Goal: Information Seeking & Learning: Find specific page/section

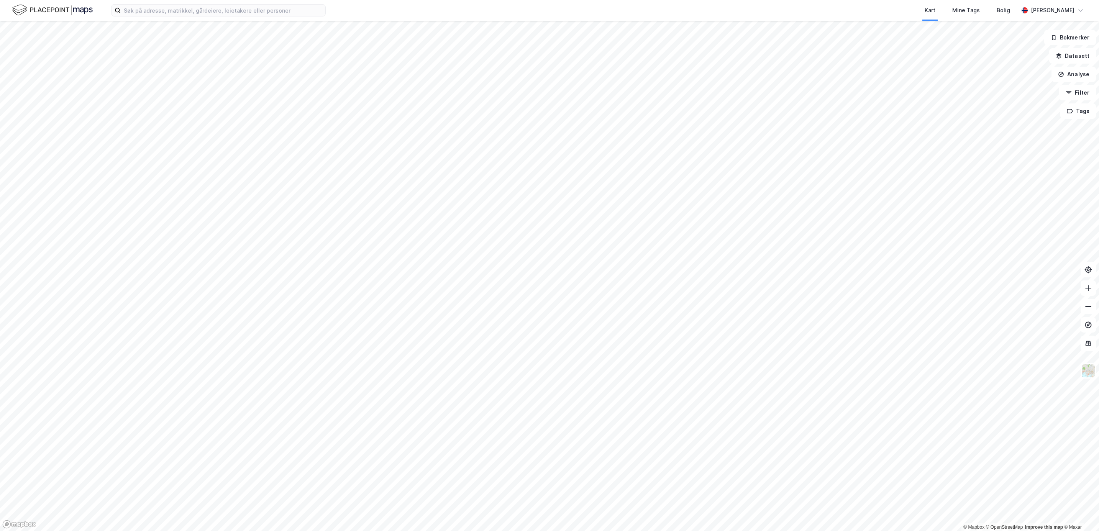
click at [176, 18] on div "Kart Mine Tags Bolig [PERSON_NAME]" at bounding box center [549, 10] width 1099 height 21
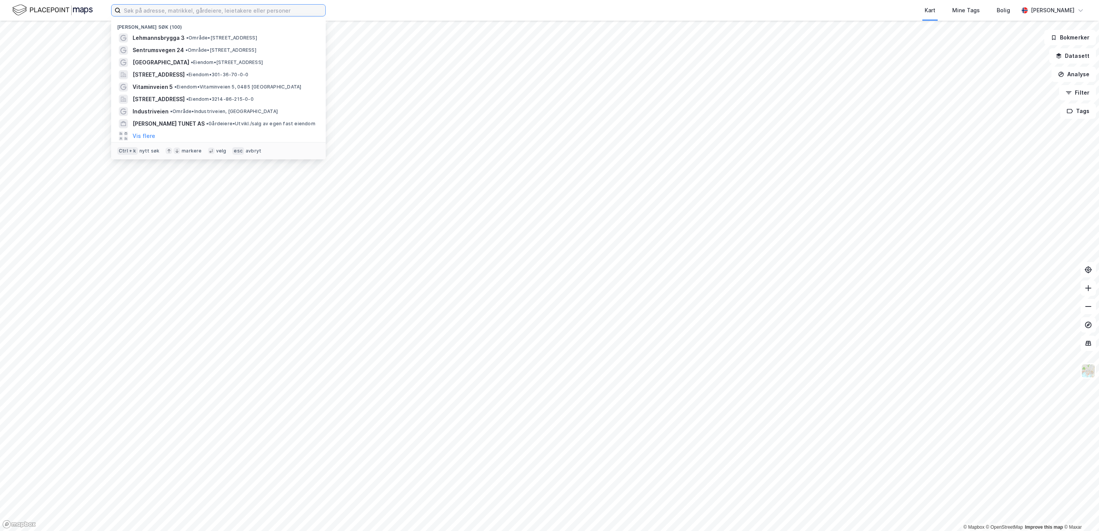
click at [176, 11] on input at bounding box center [223, 11] width 205 height 12
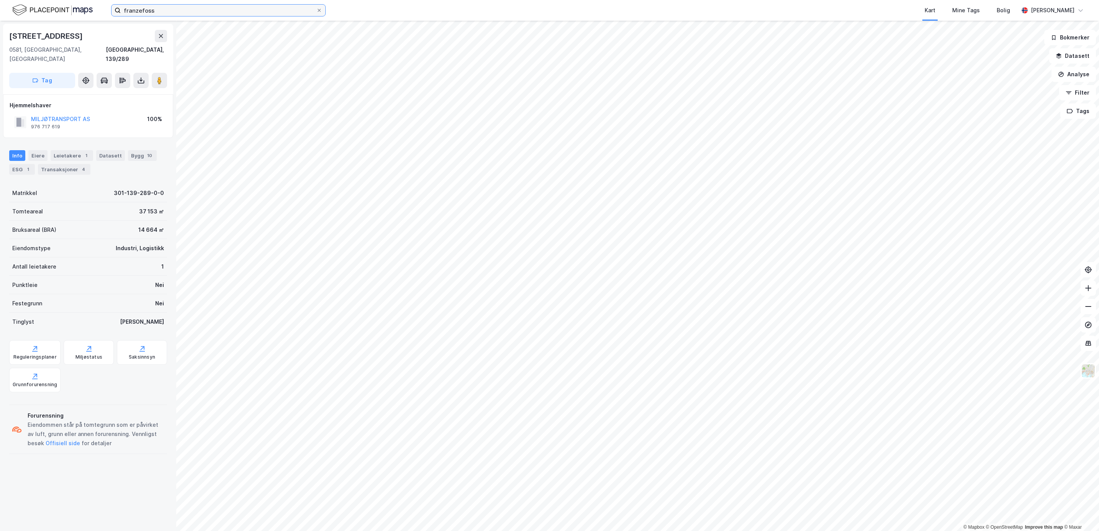
click at [167, 8] on input "franzefoss" at bounding box center [219, 11] width 196 height 12
type input "f"
click at [161, 13] on input at bounding box center [223, 11] width 205 height 12
type input "sandvika"
click at [61, 7] on img at bounding box center [52, 9] width 81 height 13
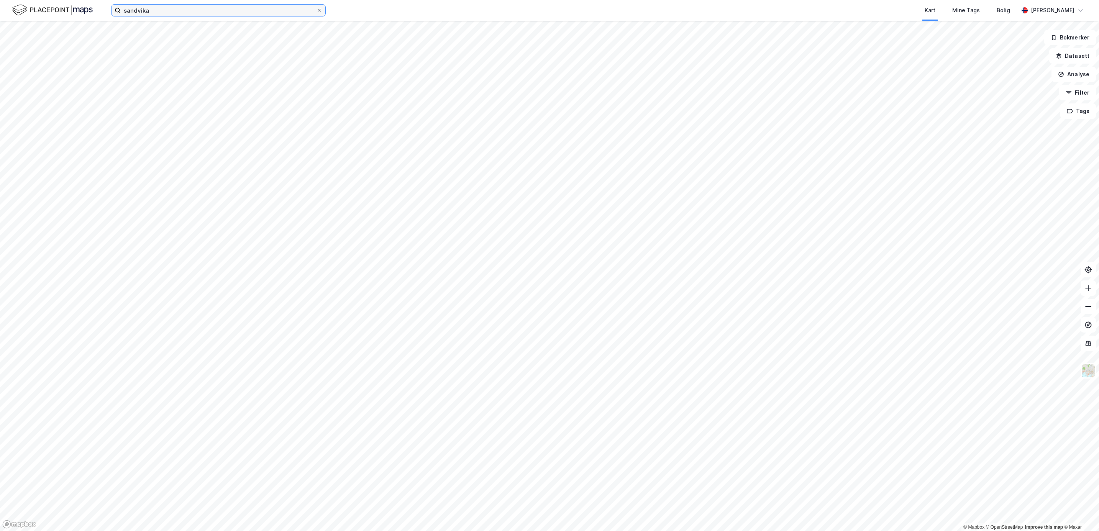
click at [161, 6] on input "sandvika" at bounding box center [219, 11] width 196 height 12
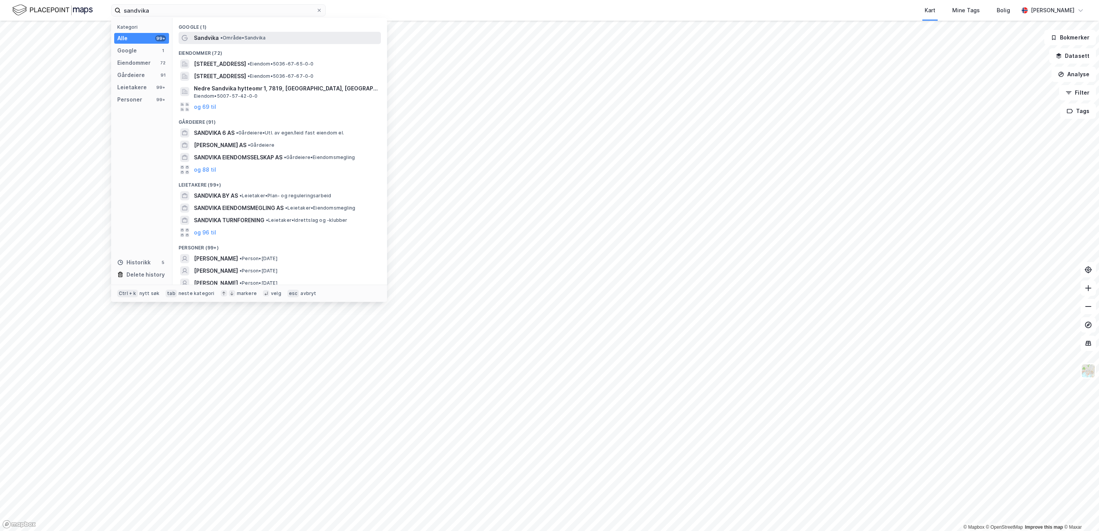
click at [229, 34] on div "Sandvika • Område • [GEOGRAPHIC_DATA]" at bounding box center [287, 37] width 186 height 9
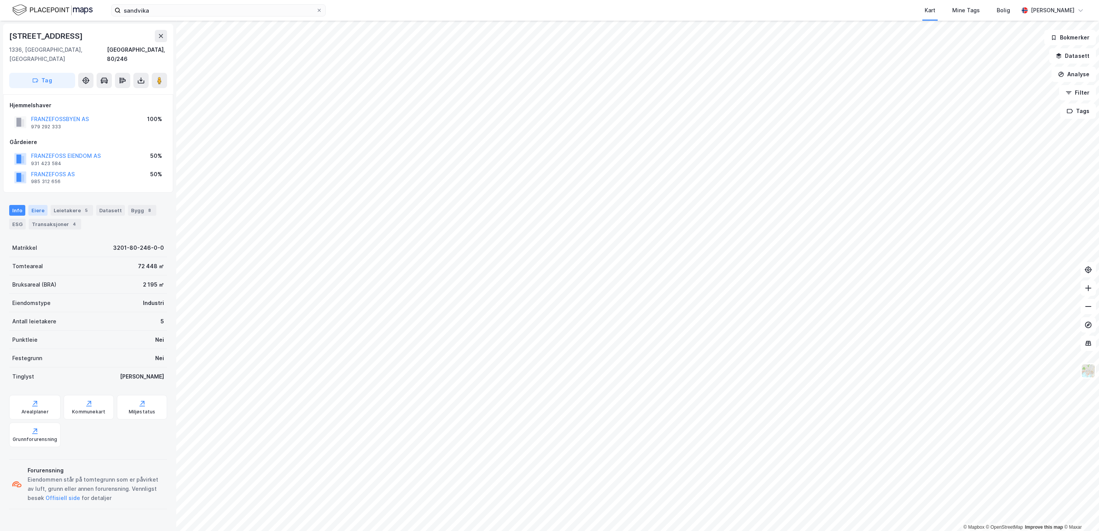
click at [33, 205] on div "Eiere" at bounding box center [37, 210] width 19 height 11
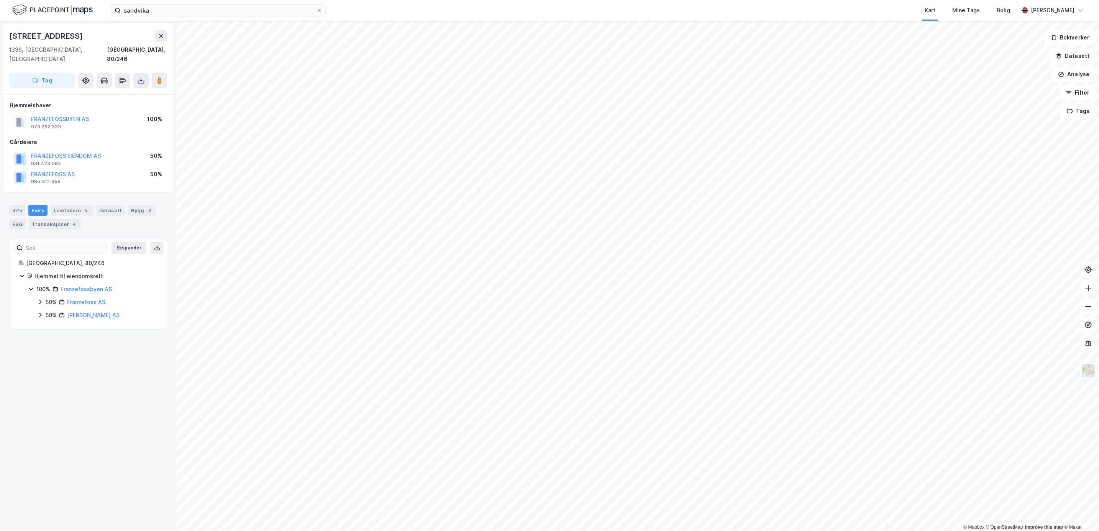
click at [40, 312] on icon at bounding box center [40, 315] width 6 height 6
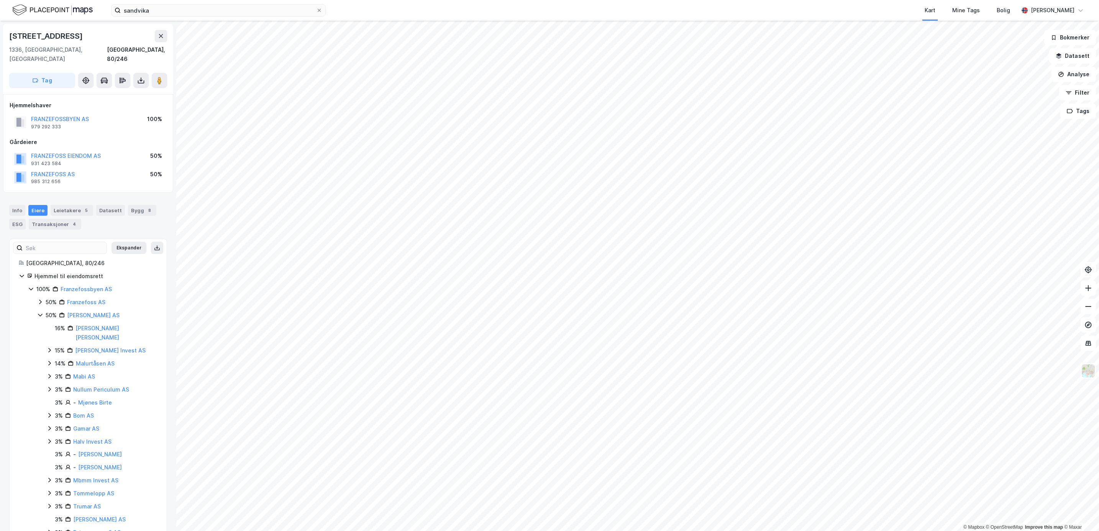
click at [38, 299] on icon at bounding box center [40, 302] width 6 height 6
